Goal: Information Seeking & Learning: Learn about a topic

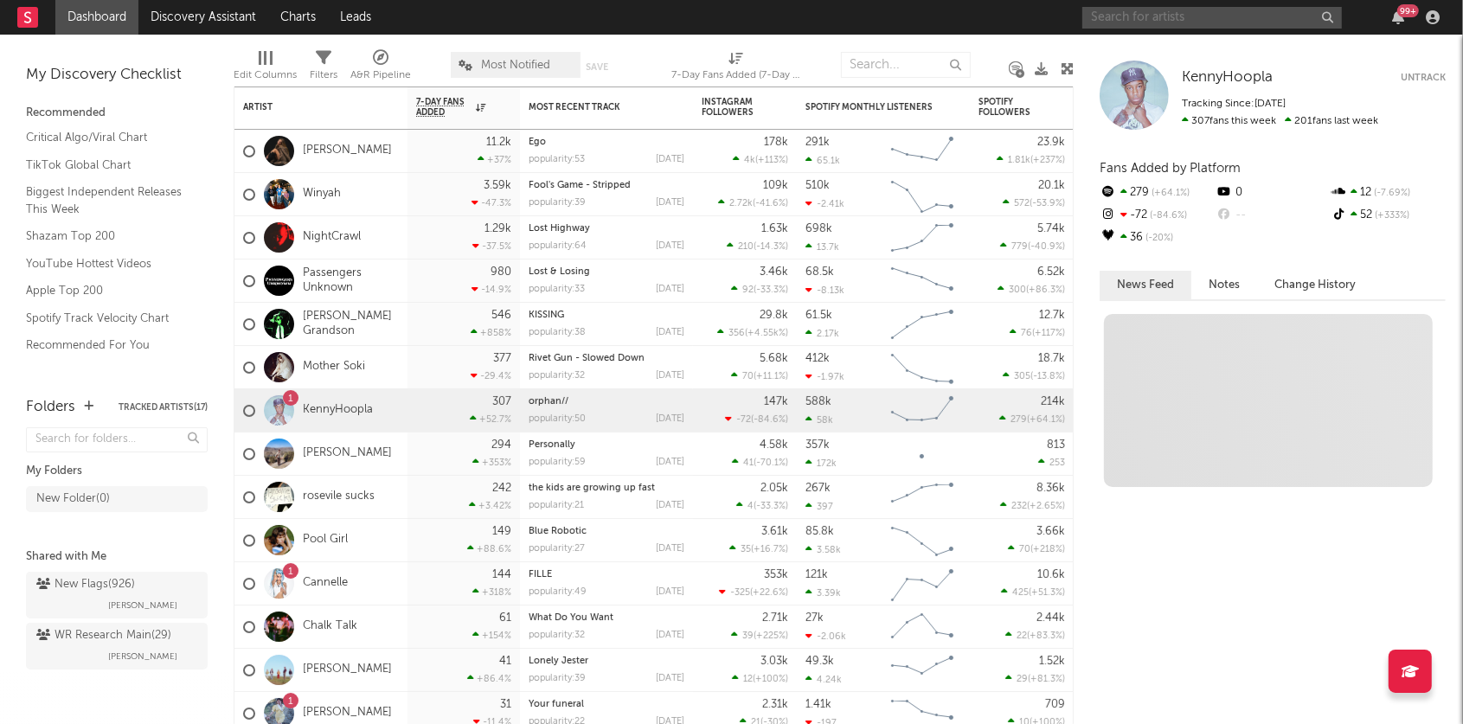
click at [1154, 14] on input "text" at bounding box center [1213, 18] width 260 height 22
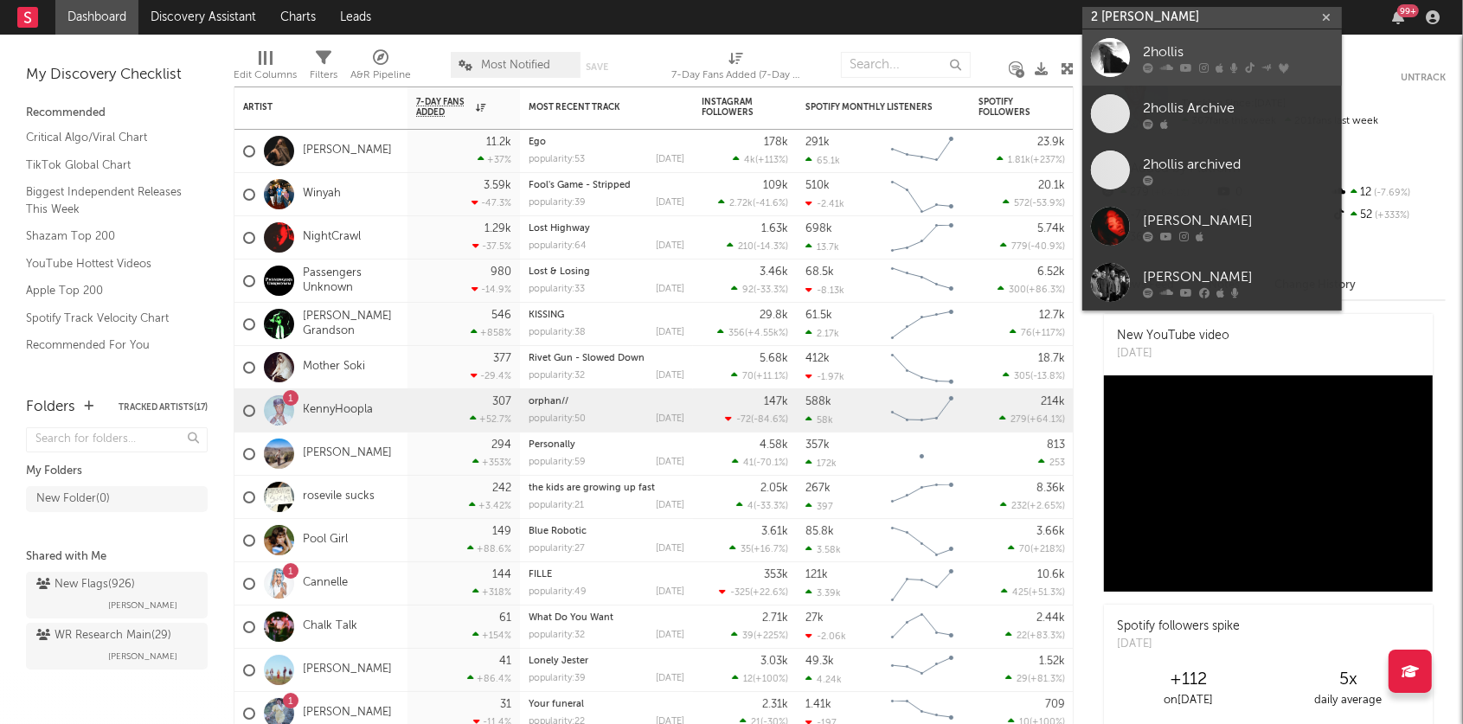
type input "2 [PERSON_NAME]"
click at [1202, 55] on div "2hollis" at bounding box center [1238, 52] width 190 height 21
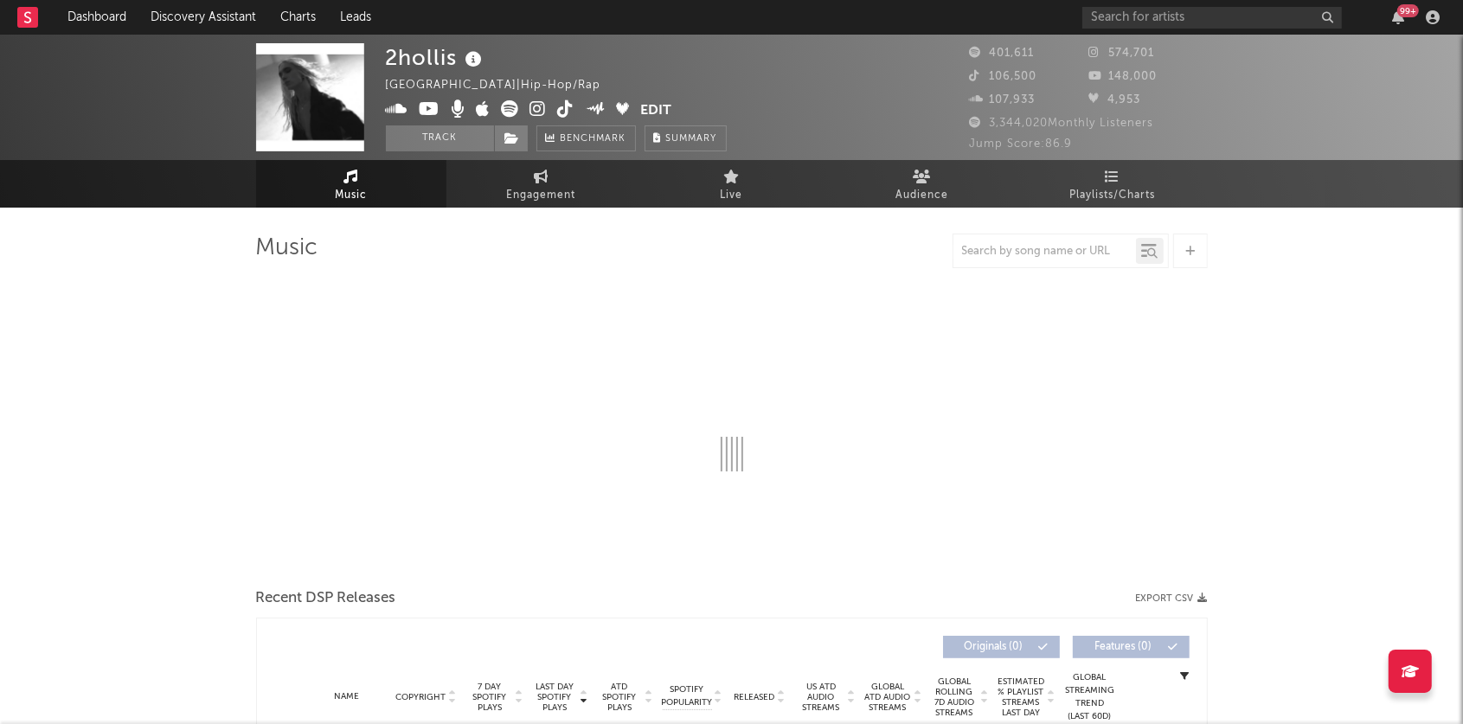
select select "6m"
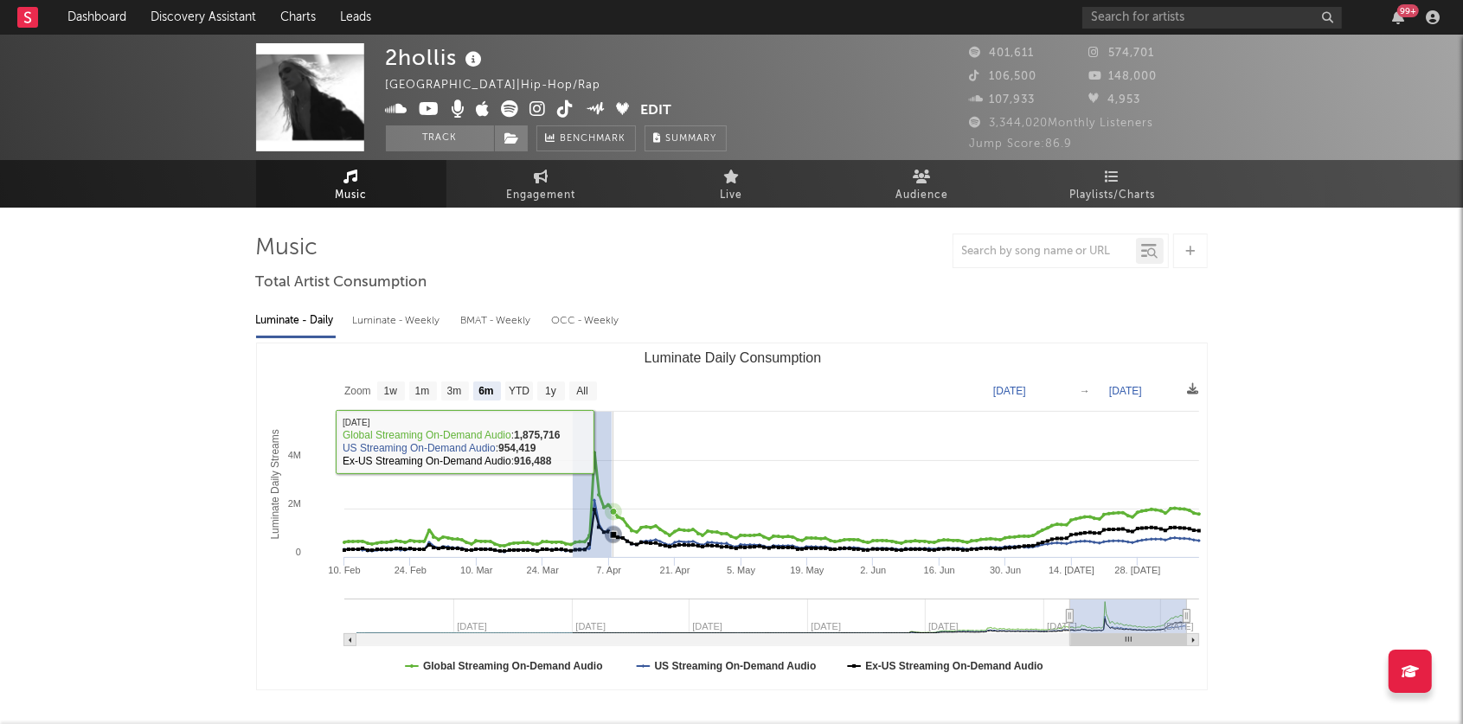
drag, startPoint x: 572, startPoint y: 440, endPoint x: 616, endPoint y: 442, distance: 44.2
type input "[DATE]"
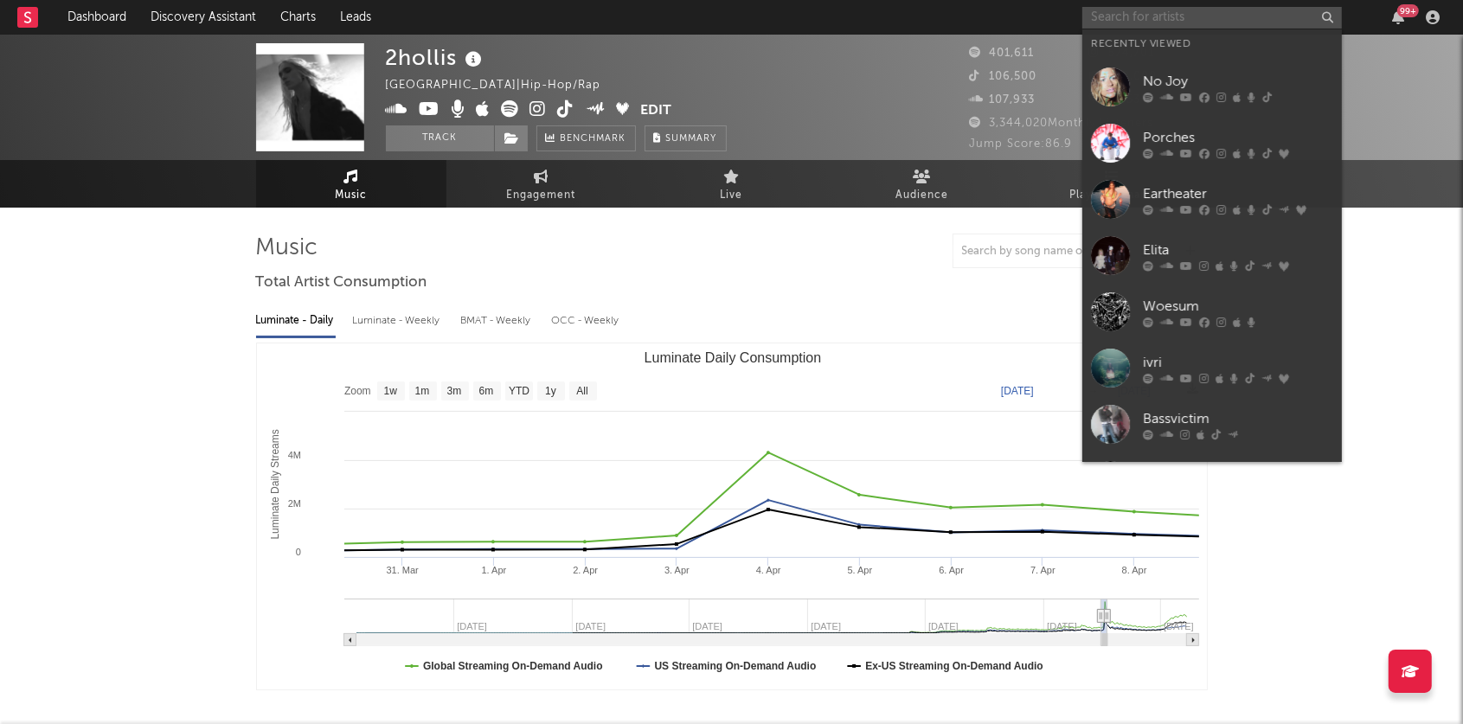
click at [1130, 11] on input "text" at bounding box center [1213, 18] width 260 height 22
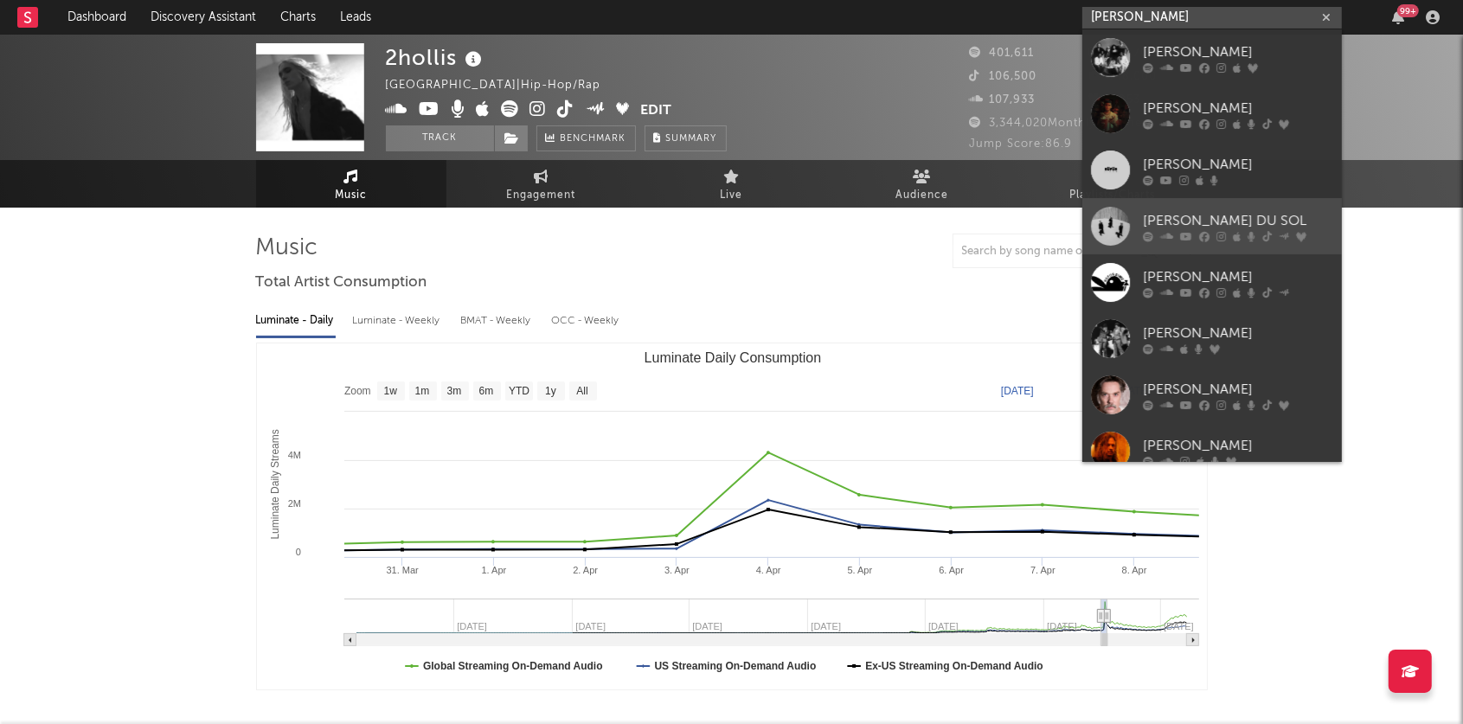
type input "[PERSON_NAME]"
click at [1173, 215] on div "[PERSON_NAME] DU SOL" at bounding box center [1238, 220] width 190 height 21
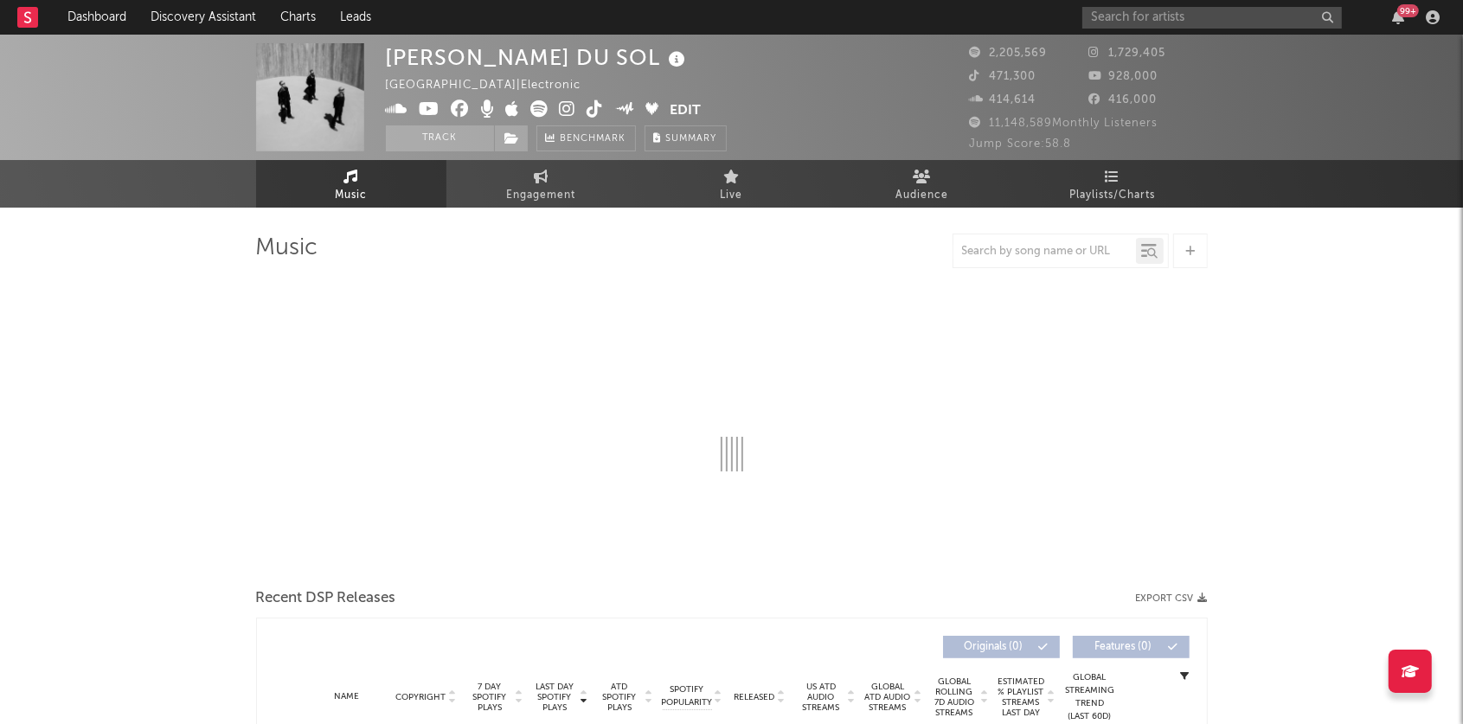
select select "6m"
